Goal: Check status

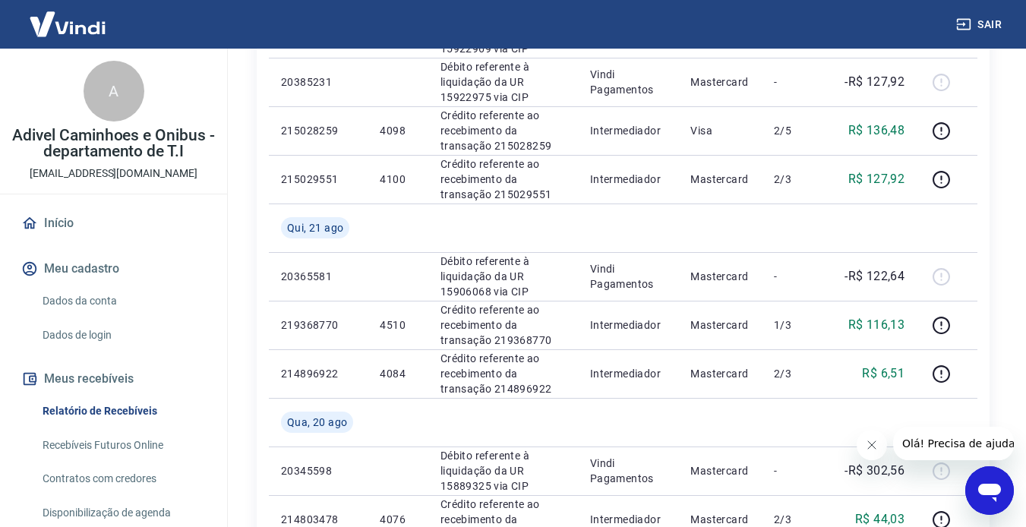
scroll to position [911, 0]
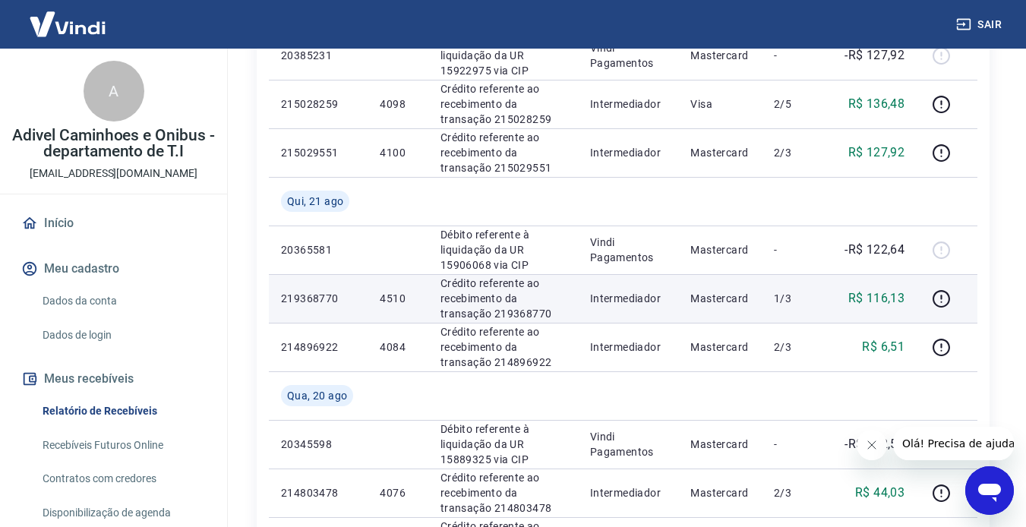
click at [384, 297] on p "4510" at bounding box center [398, 298] width 36 height 15
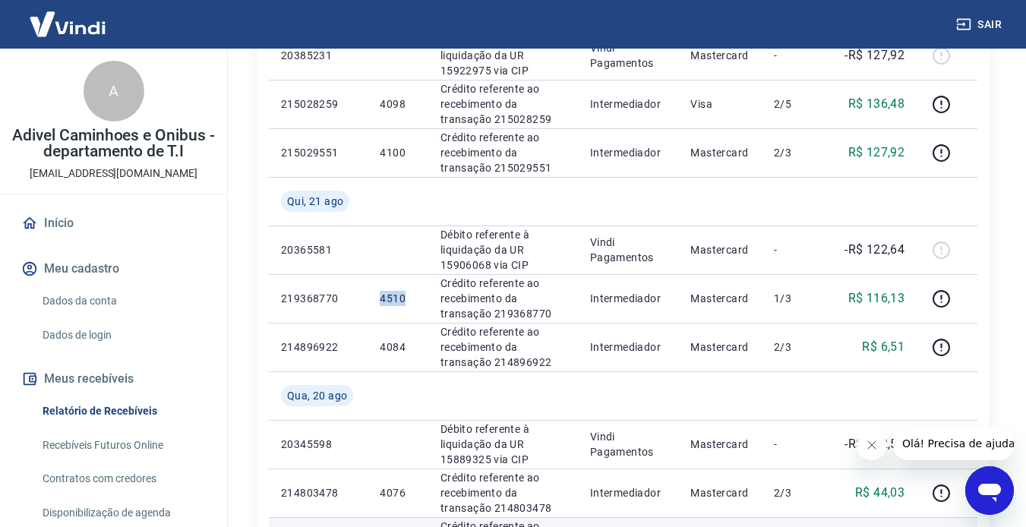
copy p "4510"
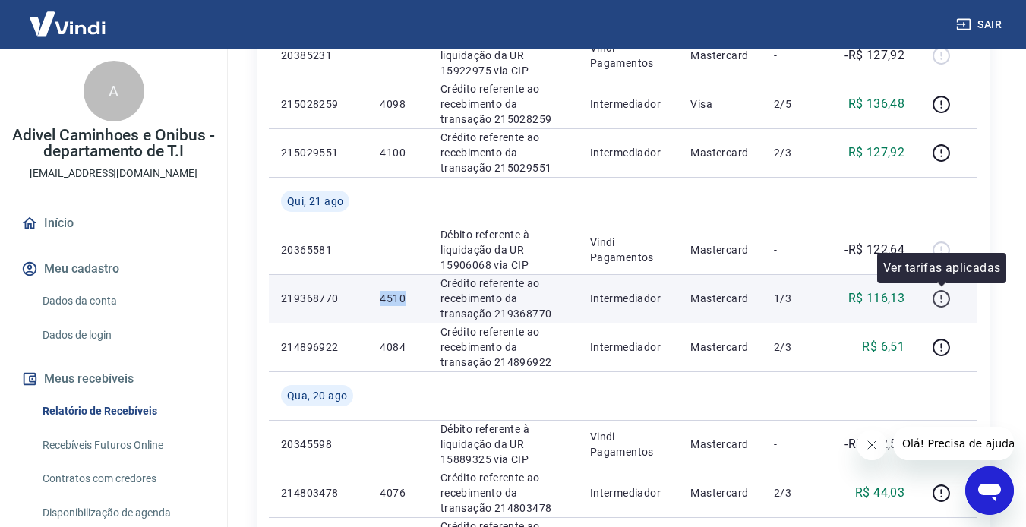
click at [784, 301] on icon "button" at bounding box center [941, 298] width 19 height 19
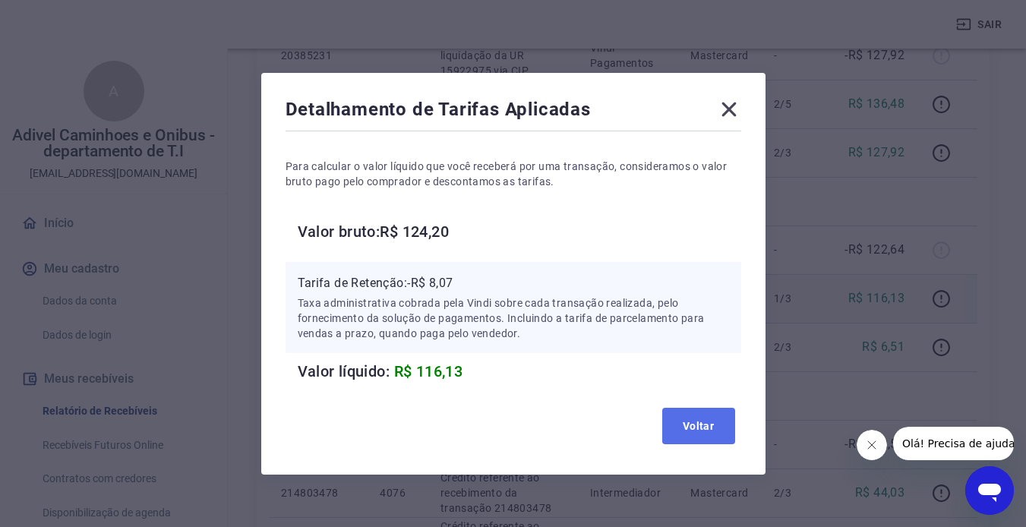
click at [691, 421] on button "Voltar" at bounding box center [698, 426] width 73 height 36
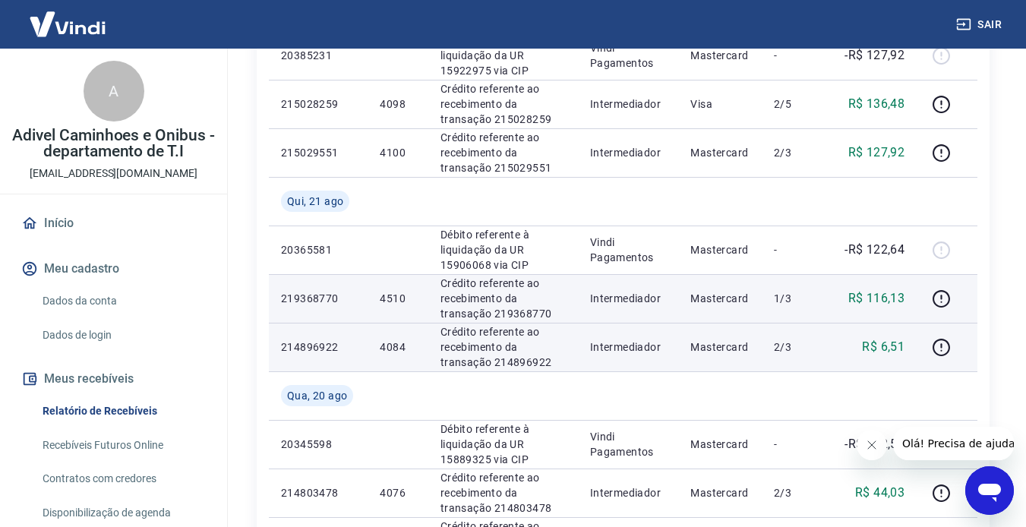
click at [390, 350] on p "4084" at bounding box center [398, 346] width 36 height 15
copy p "4084"
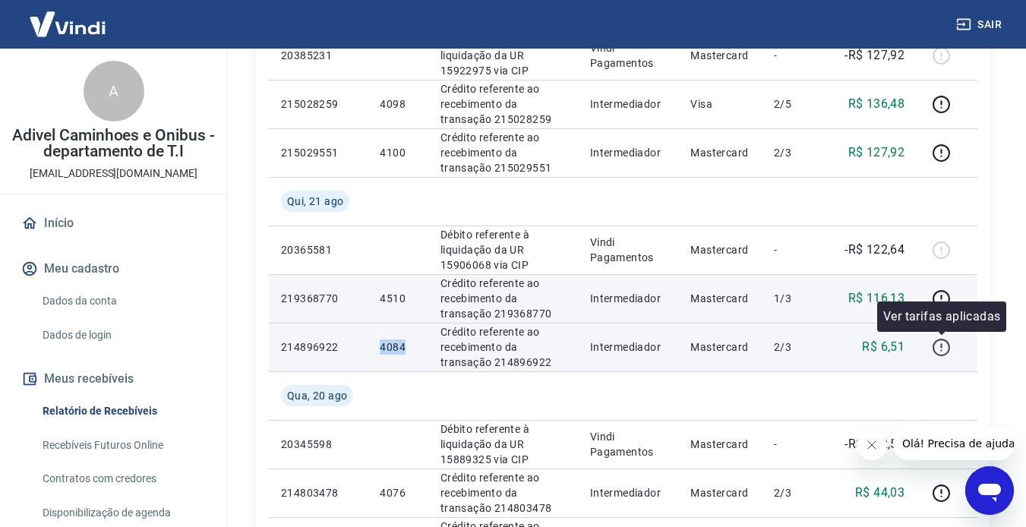
click at [784, 348] on icon "button" at bounding box center [941, 347] width 19 height 19
